Goal: Task Accomplishment & Management: Use online tool/utility

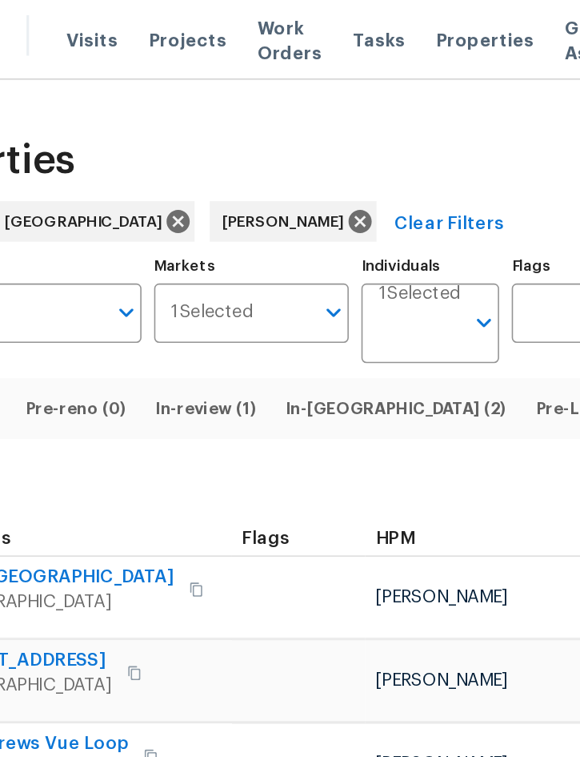
scroll to position [0, 15]
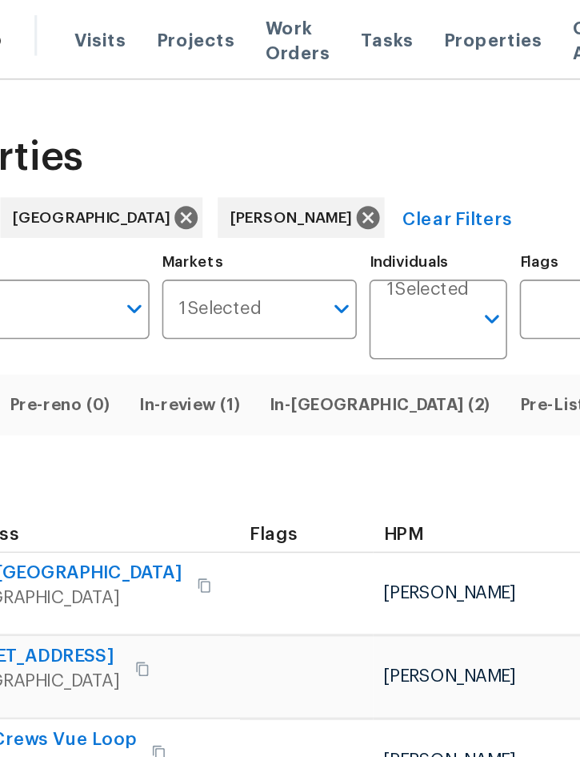
scroll to position [2, 0]
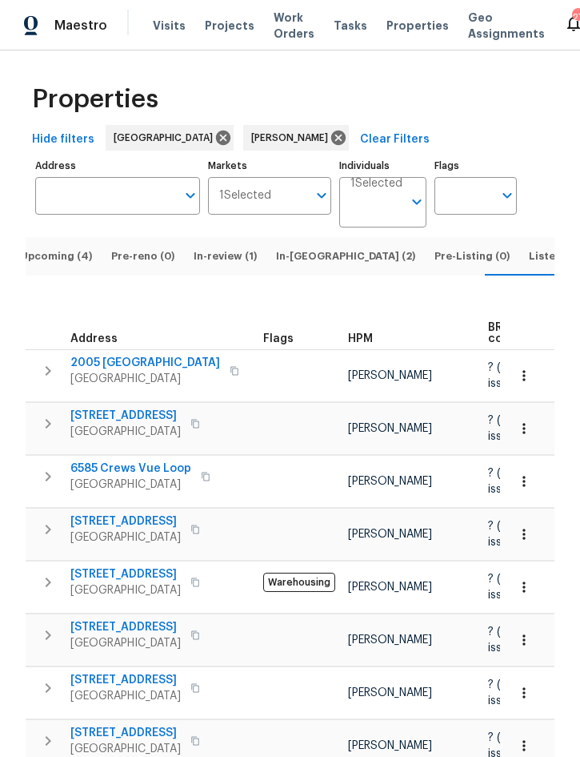
click at [53, 265] on span "Upcoming (4)" at bounding box center [56, 256] width 72 height 18
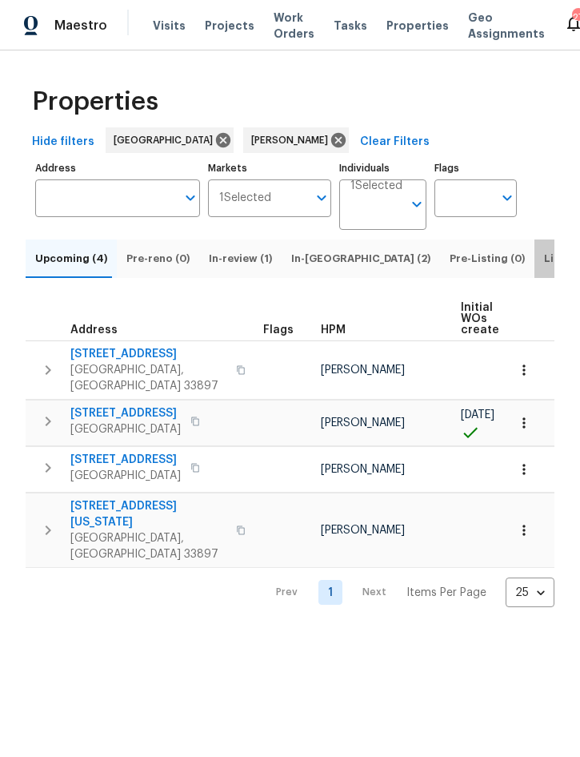
click at [544, 267] on span "Listed (10)" at bounding box center [571, 259] width 55 height 18
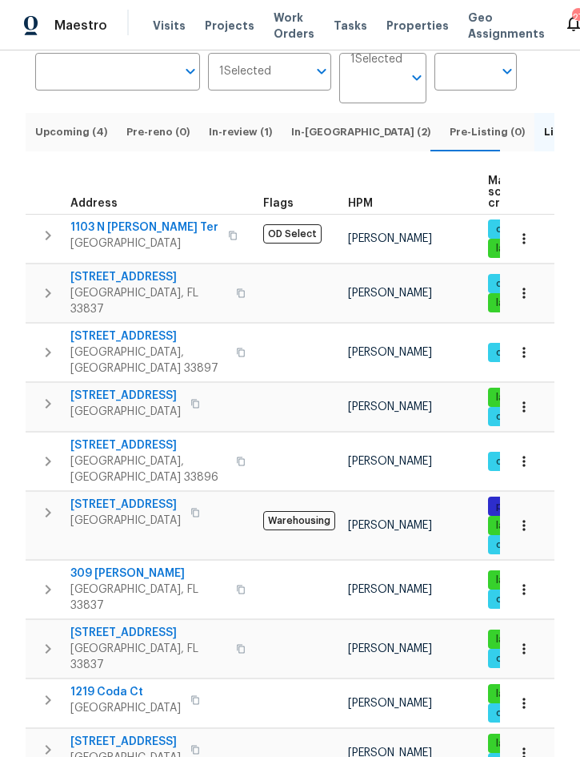
click at [309, 123] on span "In-[GEOGRAPHIC_DATA] (2)" at bounding box center [360, 132] width 139 height 18
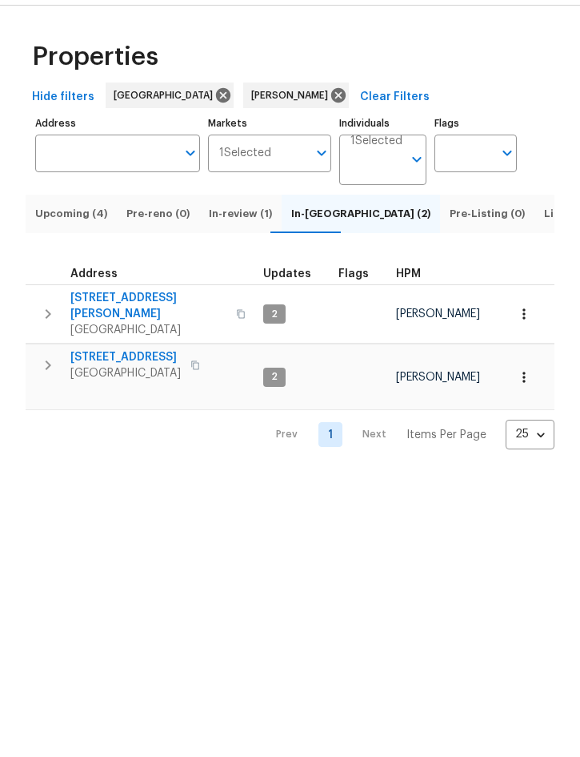
click at [70, 250] on span "Upcoming (4)" at bounding box center [71, 259] width 72 height 18
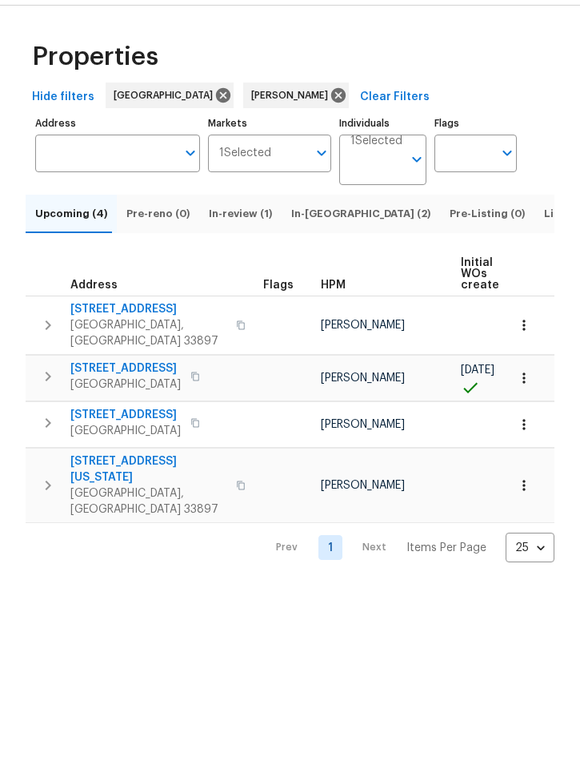
click at [313, 250] on span "In-[GEOGRAPHIC_DATA] (2)" at bounding box center [360, 259] width 139 height 18
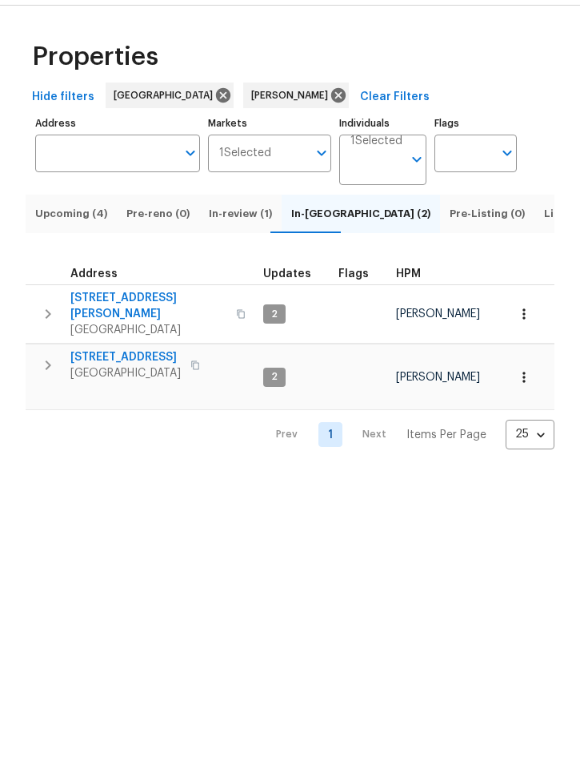
click at [58, 394] on button "button" at bounding box center [48, 410] width 32 height 32
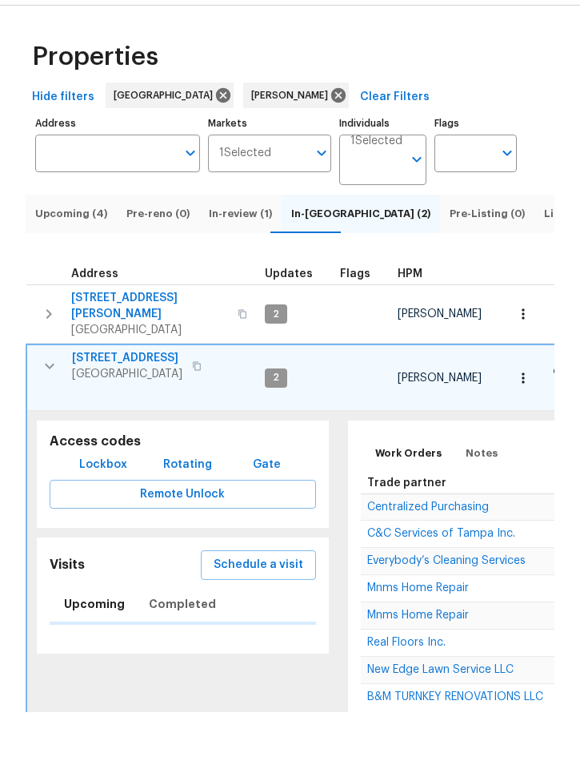
scroll to position [44, 0]
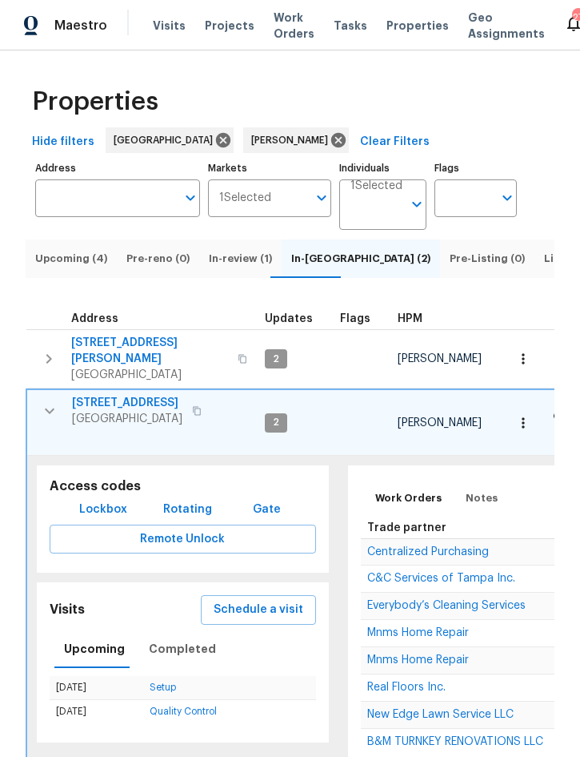
click at [435, 572] on span "C&C Services of Tampa Inc." at bounding box center [441, 577] width 148 height 11
click at [49, 401] on icon "button" at bounding box center [49, 410] width 19 height 19
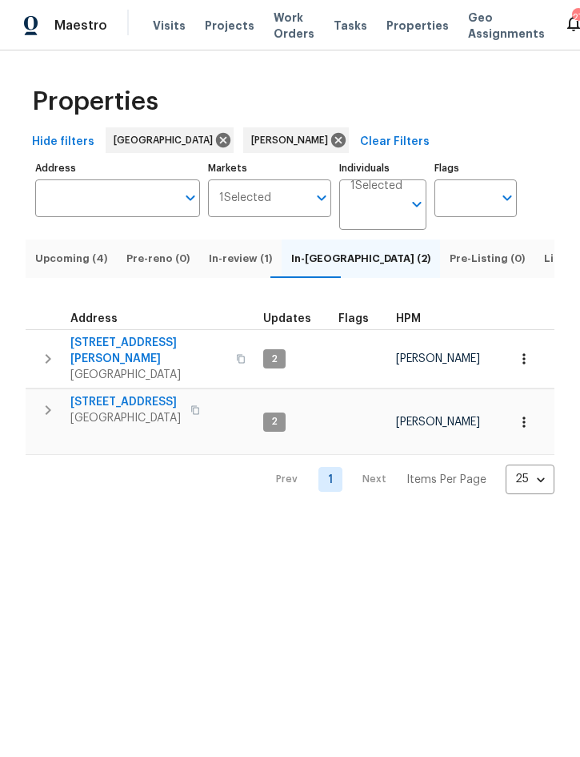
scroll to position [0, 0]
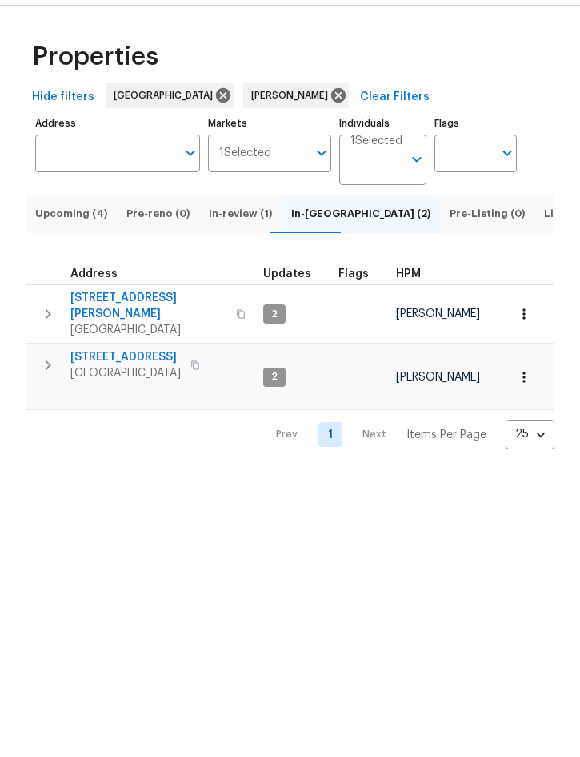
click at [544, 250] on span "Listed (10)" at bounding box center [571, 259] width 55 height 18
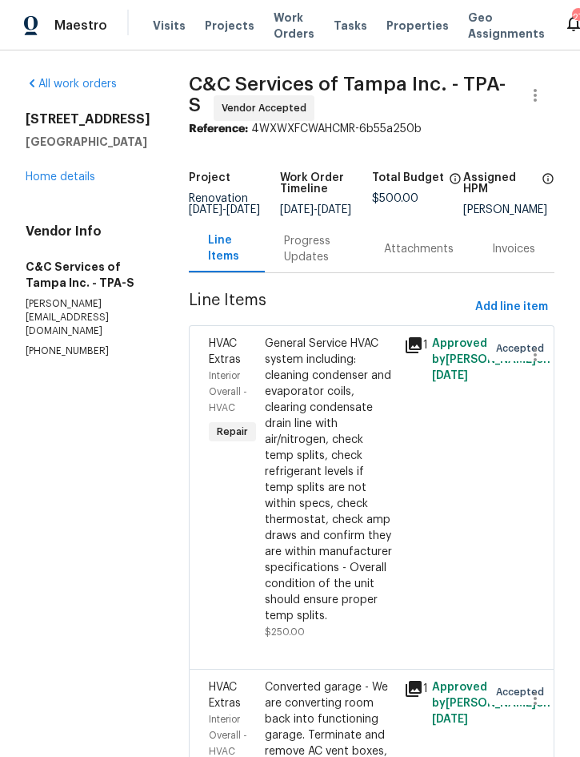
click at [64, 172] on link "Home details" at bounding box center [61, 176] width 70 height 11
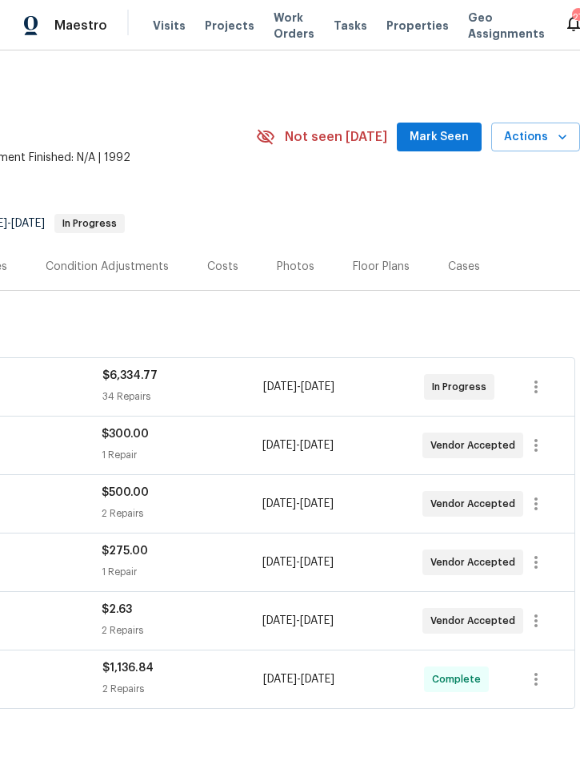
scroll to position [0, 324]
click at [217, 264] on div "Costs" at bounding box center [222, 267] width 31 height 16
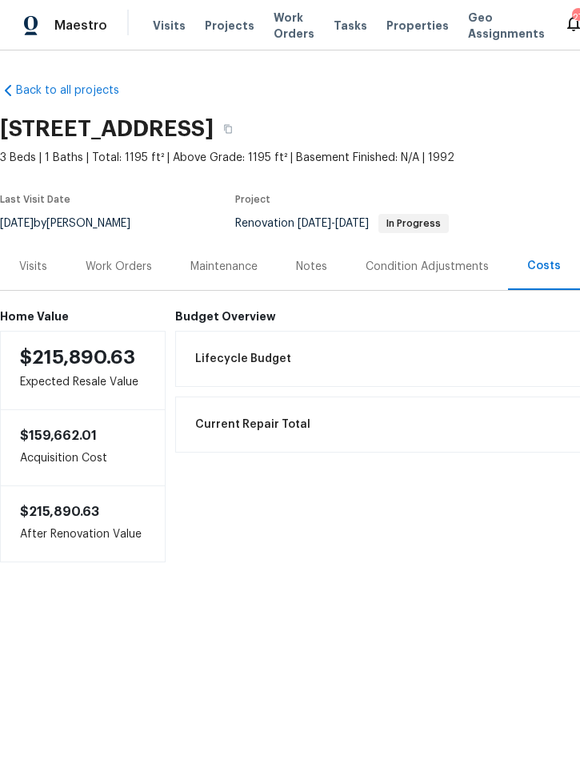
click at [118, 267] on div "Work Orders" at bounding box center [119, 267] width 66 height 16
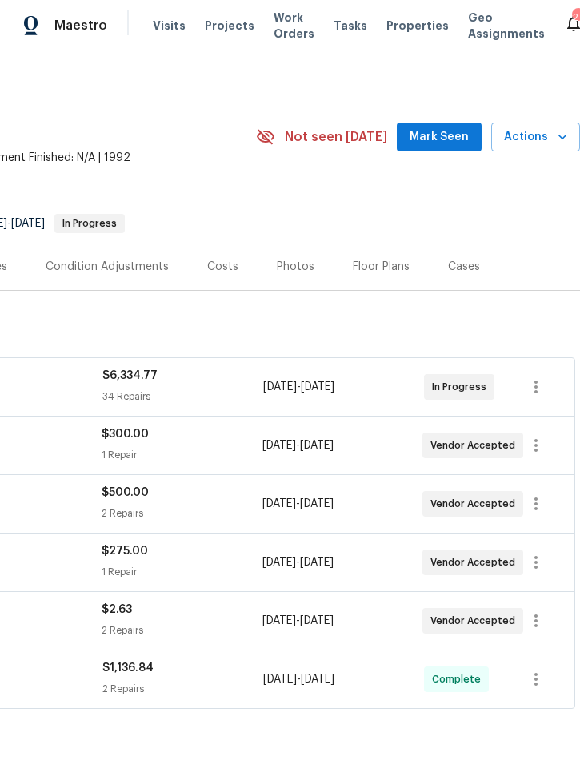
scroll to position [0, 324]
click at [545, 126] on button "Actions" at bounding box center [536, 137] width 89 height 30
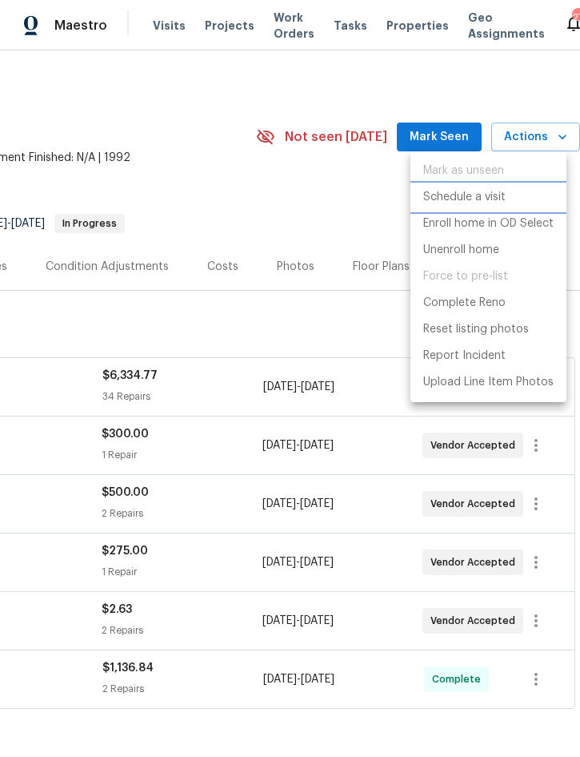
click at [474, 195] on p "Schedule a visit" at bounding box center [464, 197] width 82 height 17
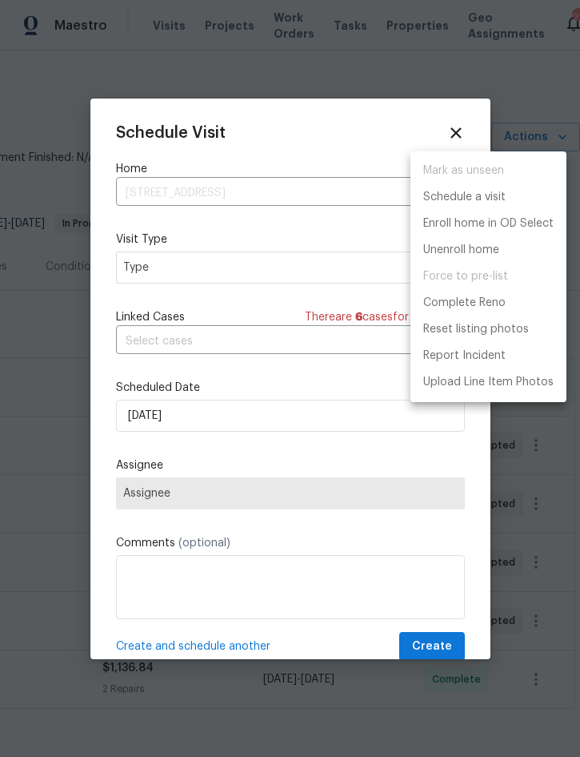
click at [223, 274] on div at bounding box center [290, 378] width 580 height 757
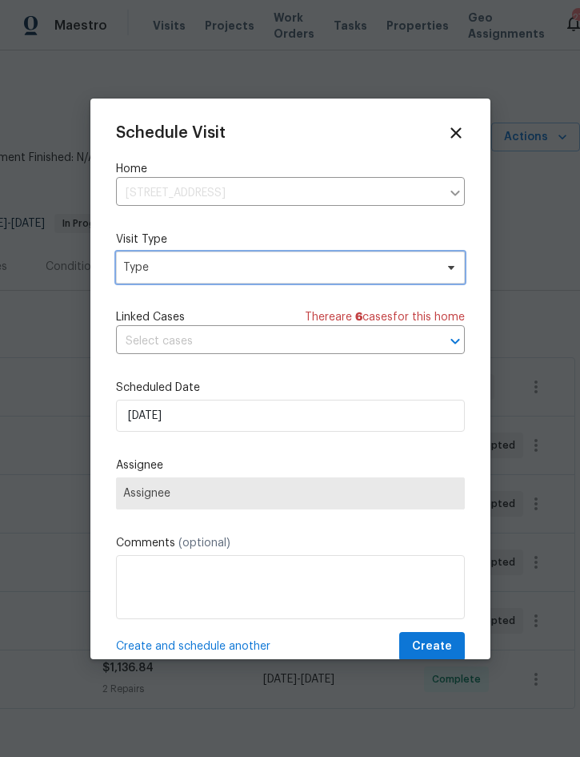
click at [237, 264] on span "Type" at bounding box center [278, 267] width 311 height 16
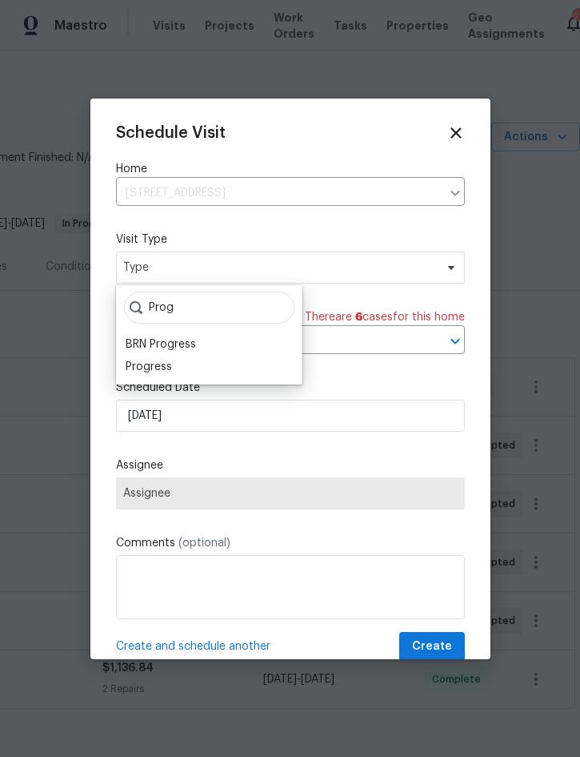
type input "Prog"
click at [171, 361] on div "Progress" at bounding box center [149, 367] width 46 height 16
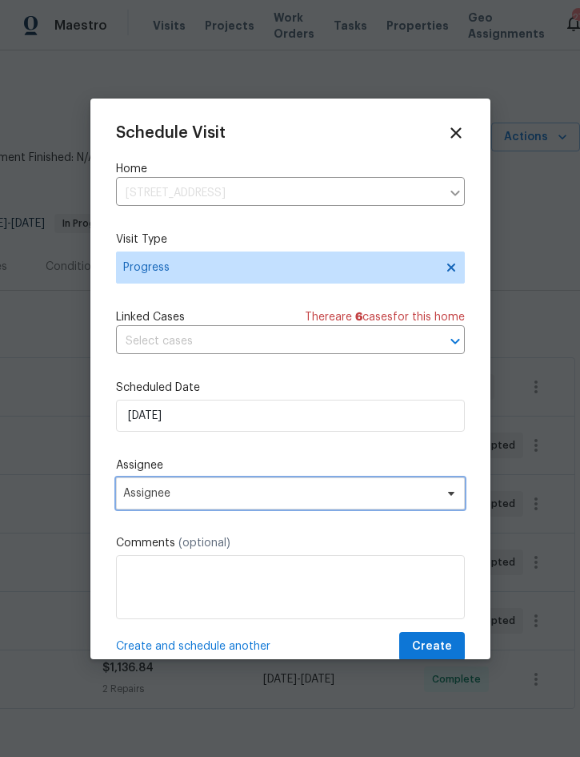
click at [225, 490] on span "Assignee" at bounding box center [280, 493] width 314 height 13
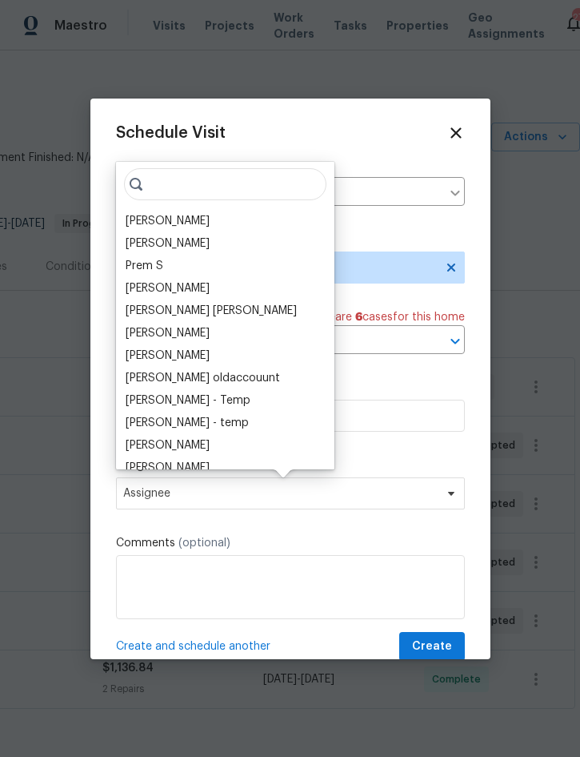
click at [177, 227] on div "[PERSON_NAME]" at bounding box center [168, 221] width 84 height 16
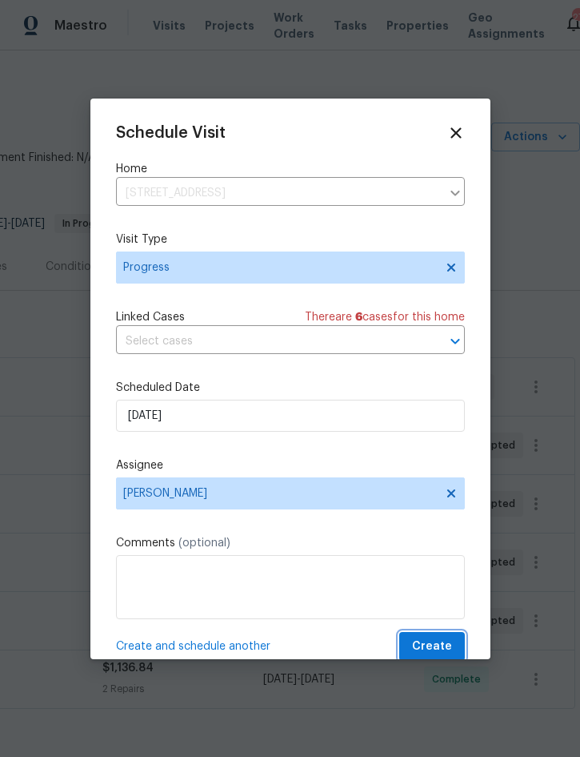
click at [434, 648] on span "Create" at bounding box center [432, 646] width 40 height 20
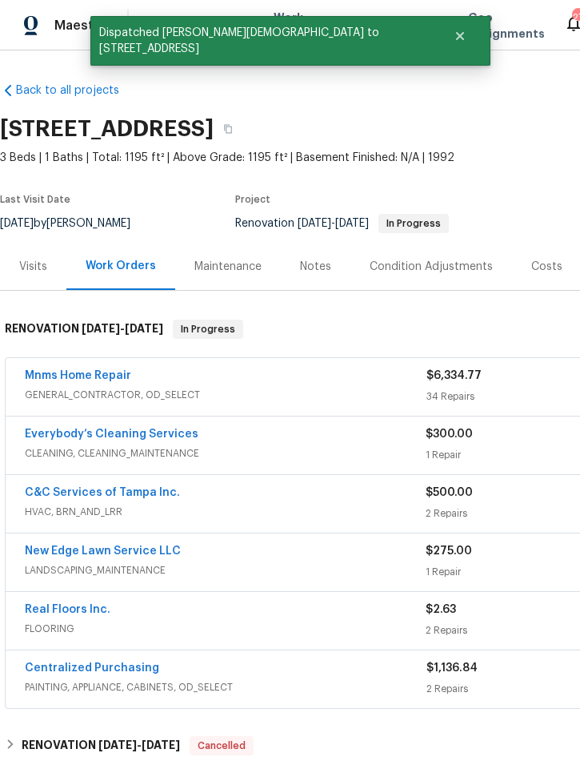
scroll to position [0, 0]
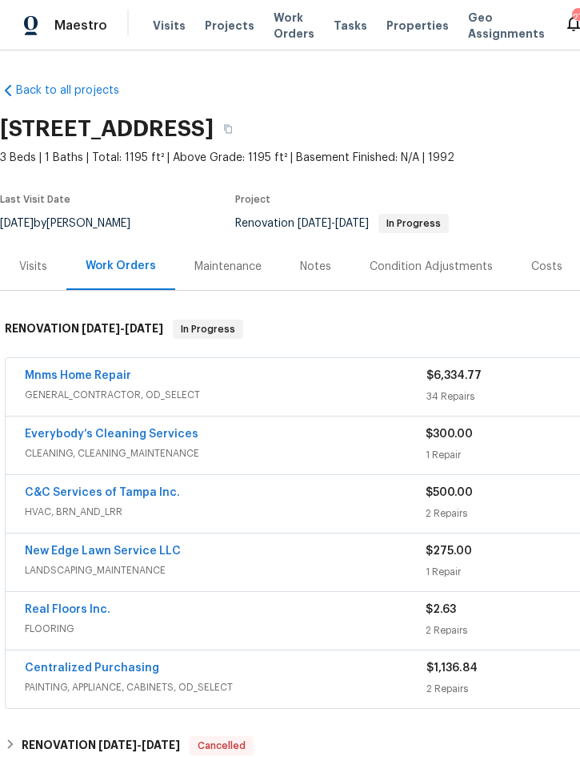
click at [221, 30] on span "Projects" at bounding box center [230, 26] width 50 height 16
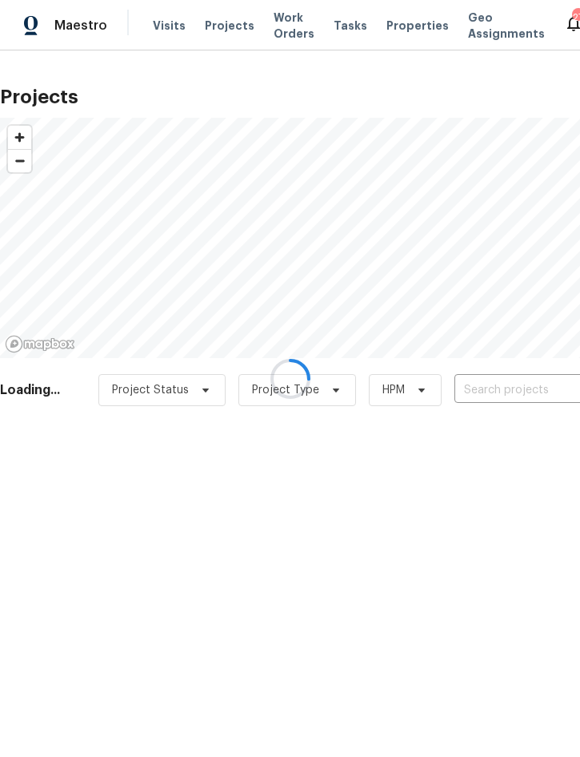
click at [494, 383] on div at bounding box center [290, 378] width 580 height 757
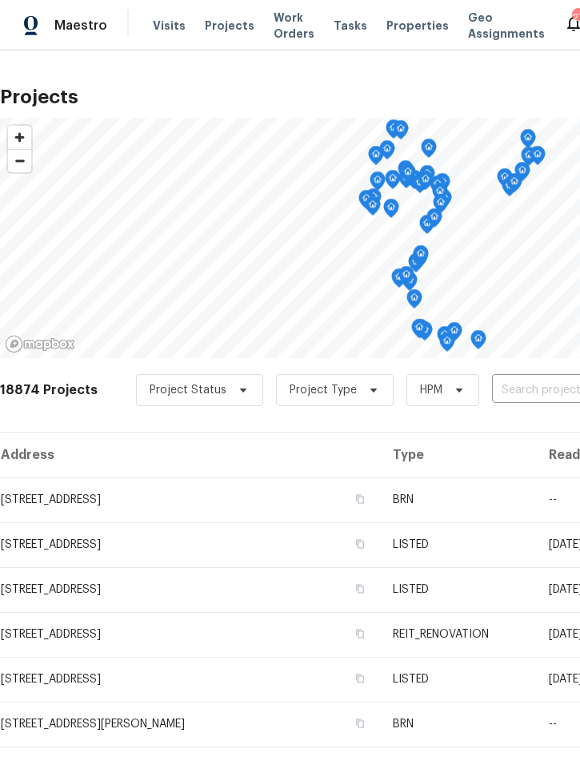
click at [539, 390] on input "text" at bounding box center [583, 390] width 183 height 25
type input "169 sil"
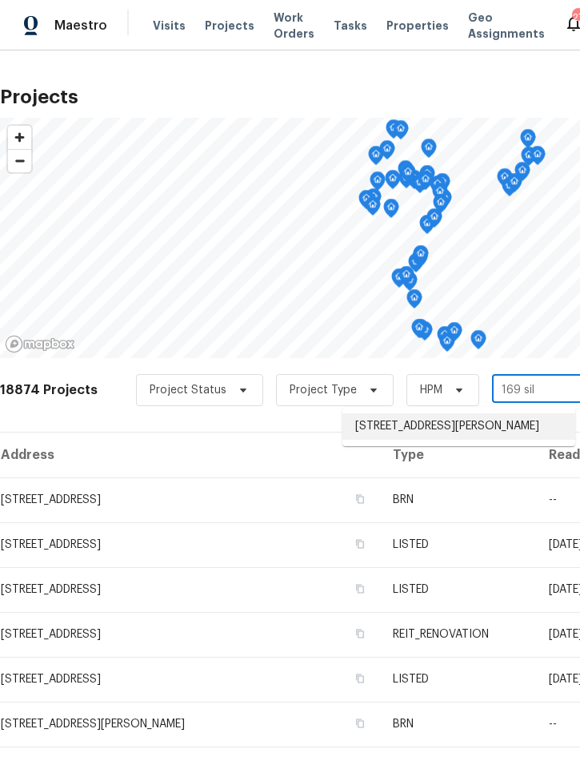
click at [434, 427] on li "169 Silver Maple Bnd, Davenport, FL 33837" at bounding box center [459, 426] width 233 height 26
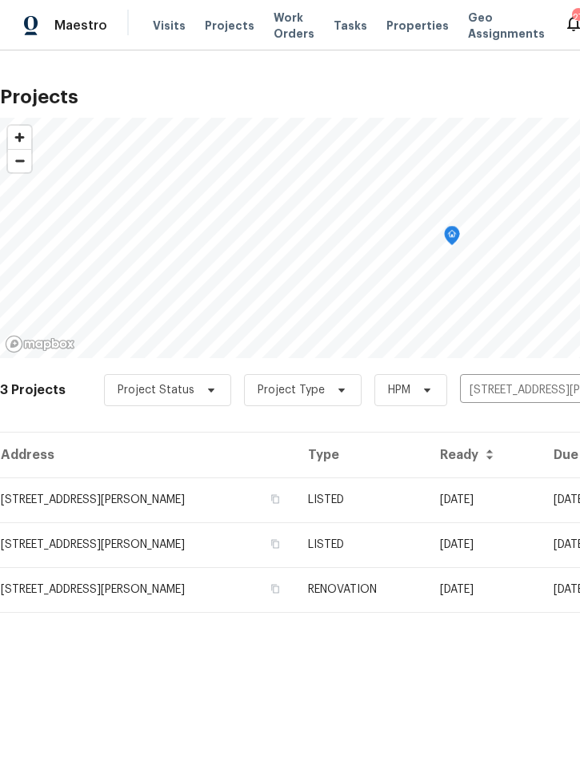
click at [401, 491] on td "LISTED" at bounding box center [360, 499] width 131 height 45
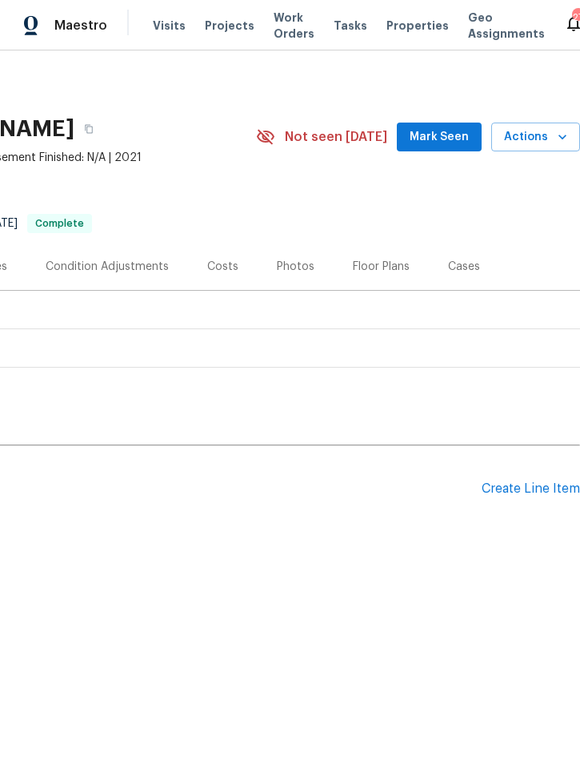
scroll to position [0, 324]
click at [542, 131] on span "Actions" at bounding box center [535, 137] width 63 height 20
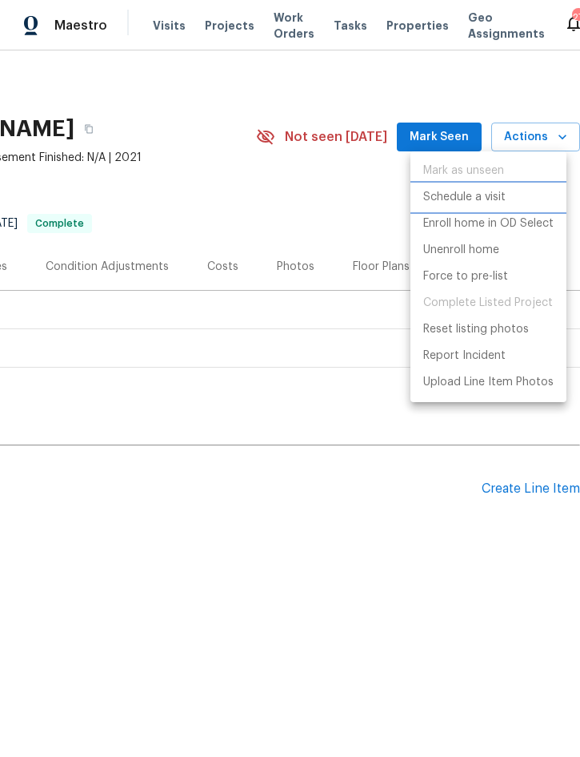
click at [481, 193] on p "Schedule a visit" at bounding box center [464, 197] width 82 height 17
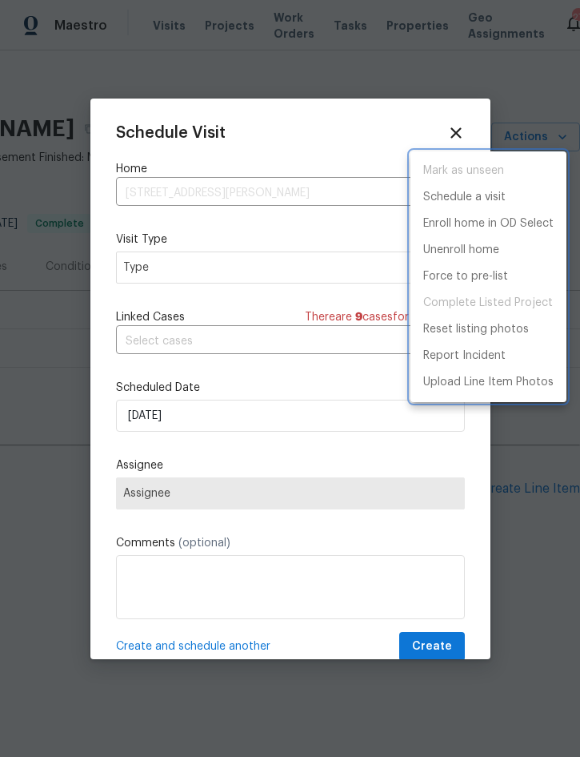
click at [248, 256] on div at bounding box center [290, 378] width 580 height 757
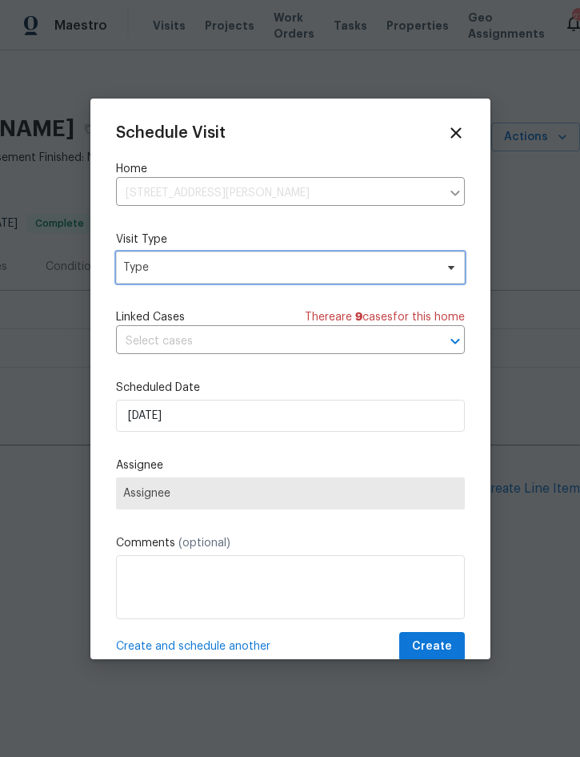
click at [276, 267] on span "Type" at bounding box center [278, 267] width 311 height 16
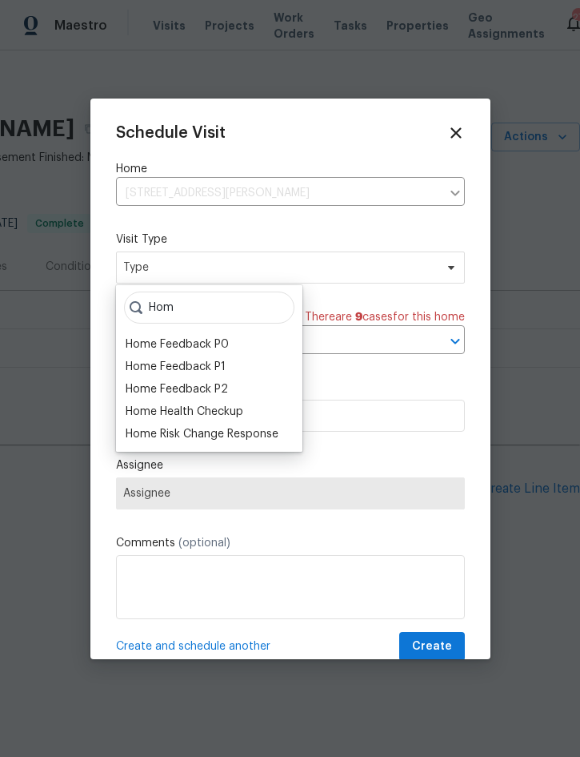
type input "Hom"
click at [243, 406] on div "Home Health Checkup" at bounding box center [185, 411] width 118 height 16
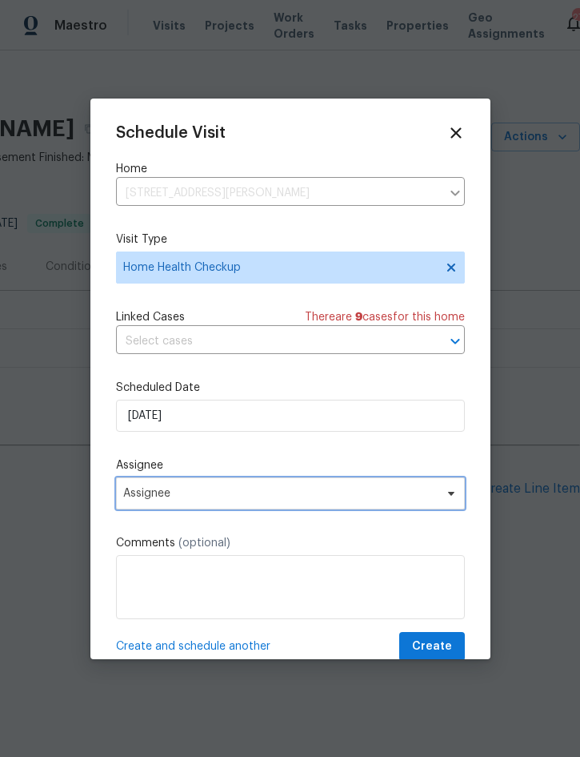
click at [249, 494] on span "Assignee" at bounding box center [280, 493] width 314 height 13
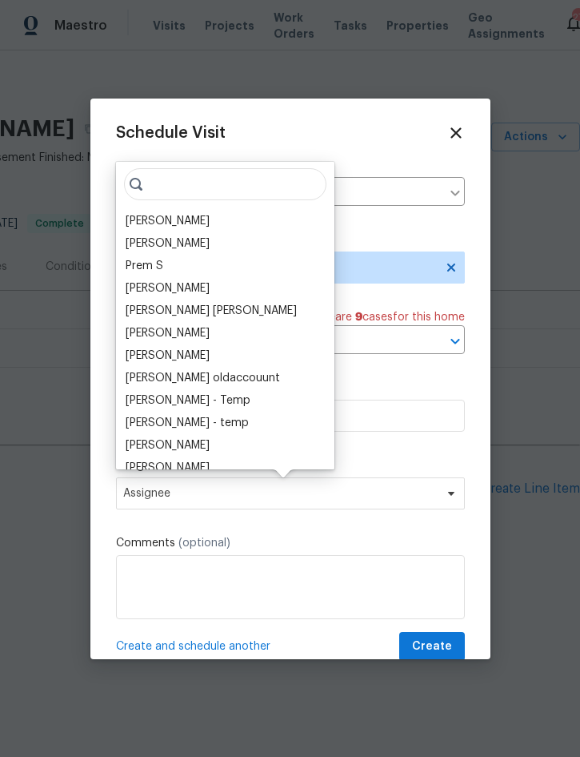
click at [187, 220] on div "[PERSON_NAME]" at bounding box center [168, 221] width 84 height 16
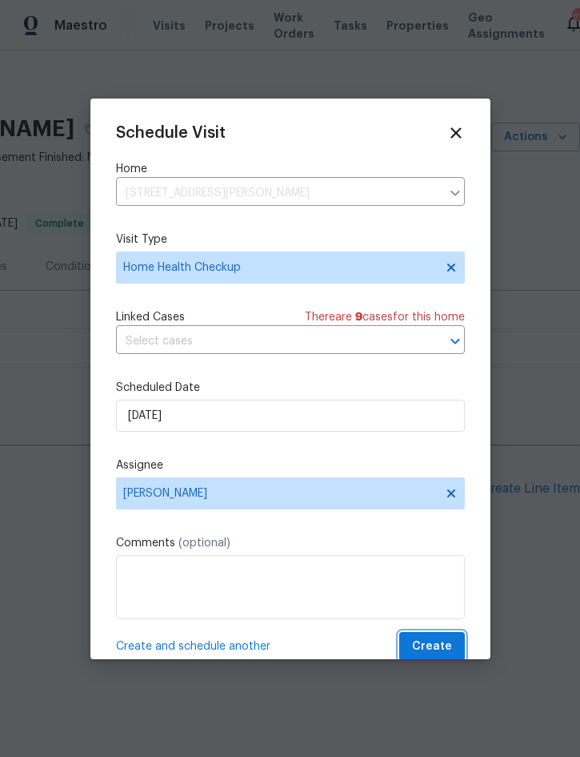
click at [425, 652] on span "Create" at bounding box center [432, 646] width 40 height 20
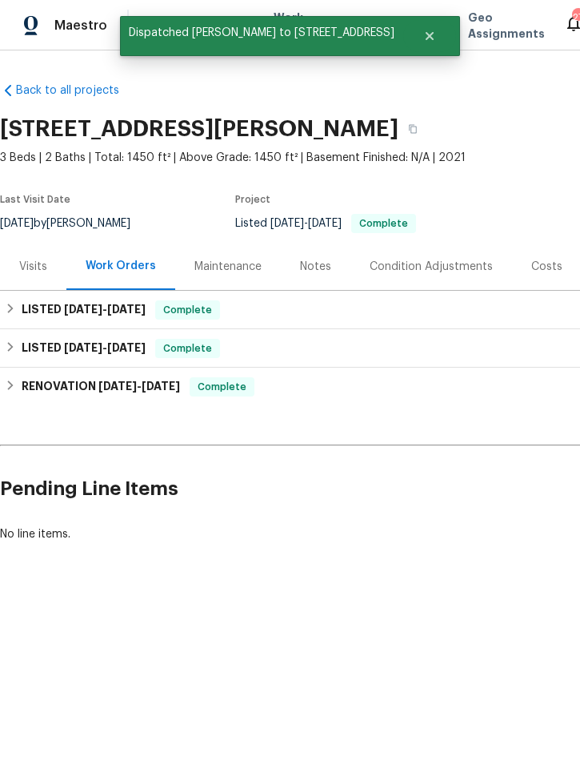
scroll to position [0, 0]
